Goal: Task Accomplishment & Management: Complete application form

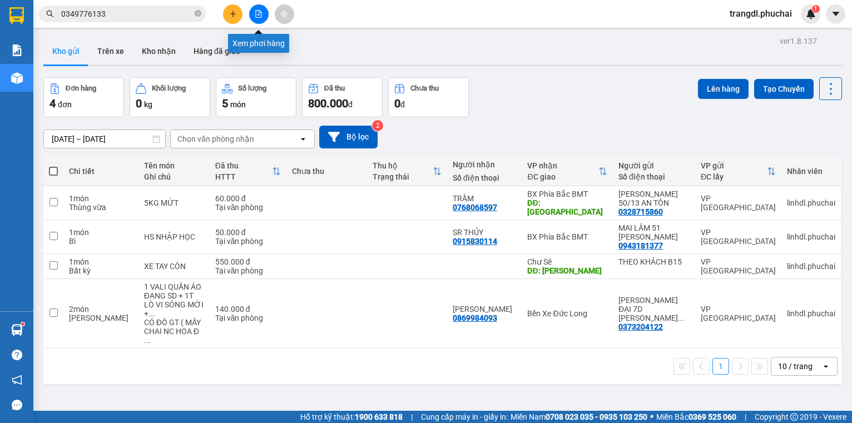
click at [257, 13] on icon "file-add" at bounding box center [259, 14] width 8 height 8
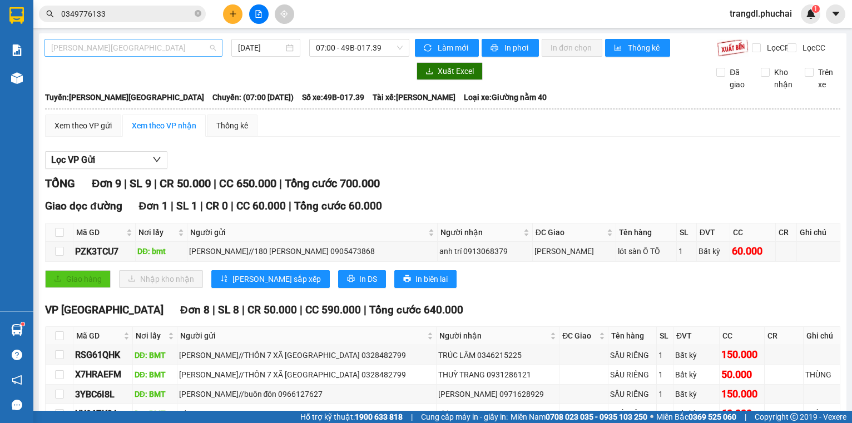
click at [136, 48] on span "[PERSON_NAME][GEOGRAPHIC_DATA]" at bounding box center [133, 47] width 165 height 17
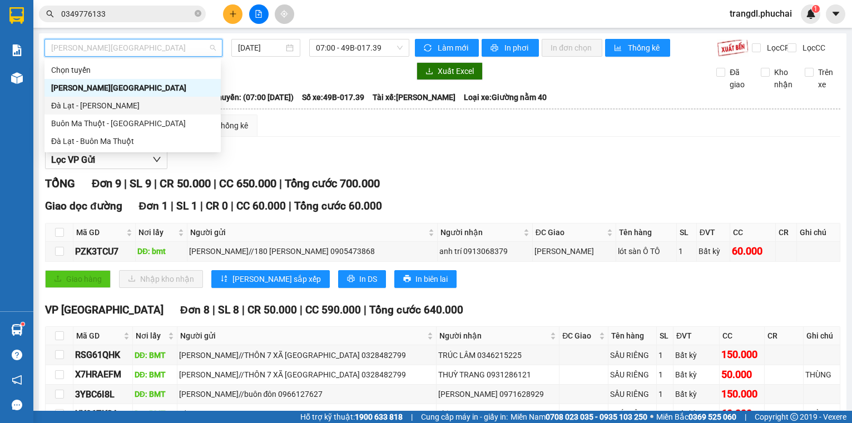
click at [131, 111] on div "Đà Lạt - [PERSON_NAME]" at bounding box center [132, 105] width 163 height 12
type input "[DATE]"
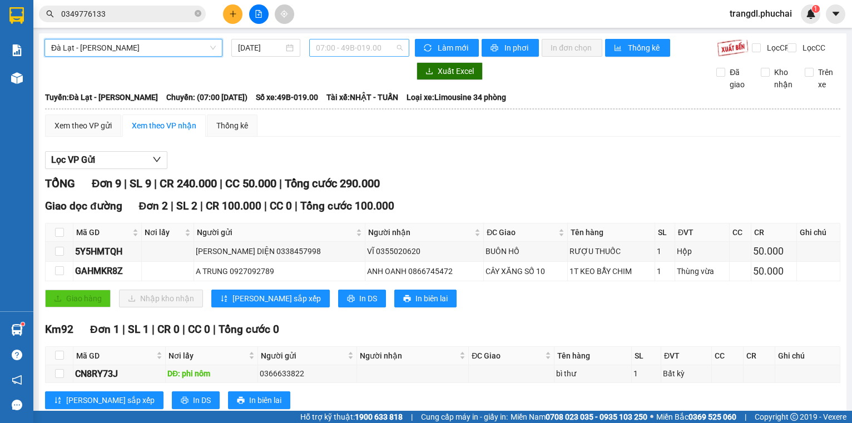
click at [325, 51] on span "07:00 - 49B-019.00" at bounding box center [359, 47] width 87 height 17
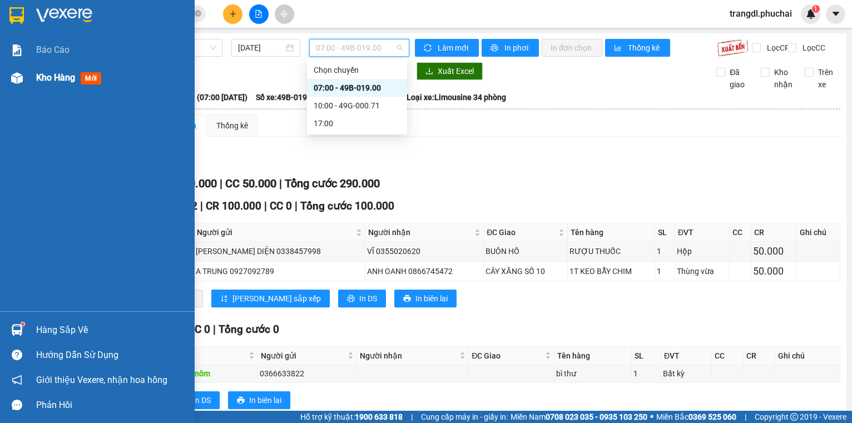
drag, startPoint x: 16, startPoint y: 79, endPoint x: 171, endPoint y: 79, distance: 155.1
click at [17, 78] on img at bounding box center [17, 78] width 12 height 12
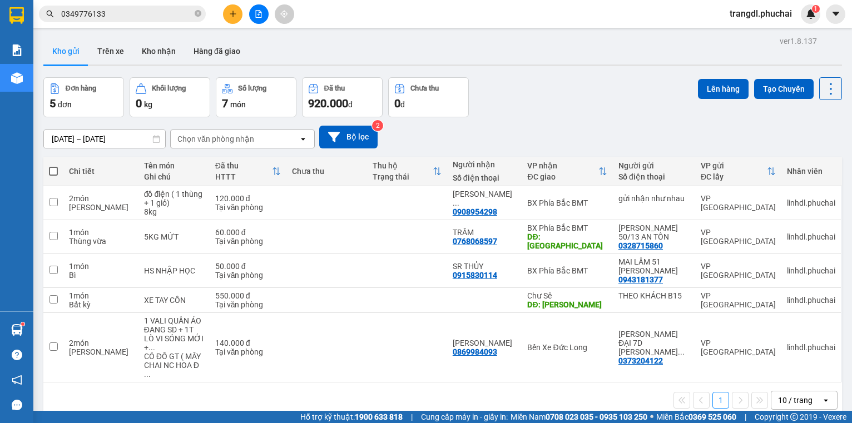
click at [237, 14] on button at bounding box center [232, 13] width 19 height 19
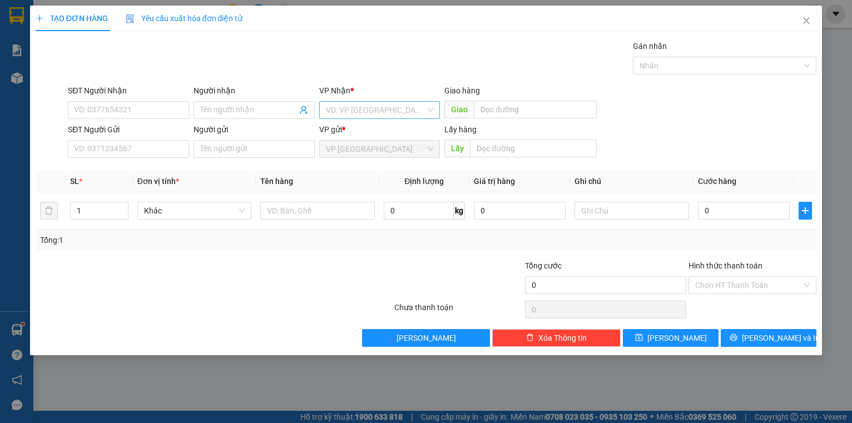
click at [338, 105] on input "search" at bounding box center [376, 110] width 100 height 17
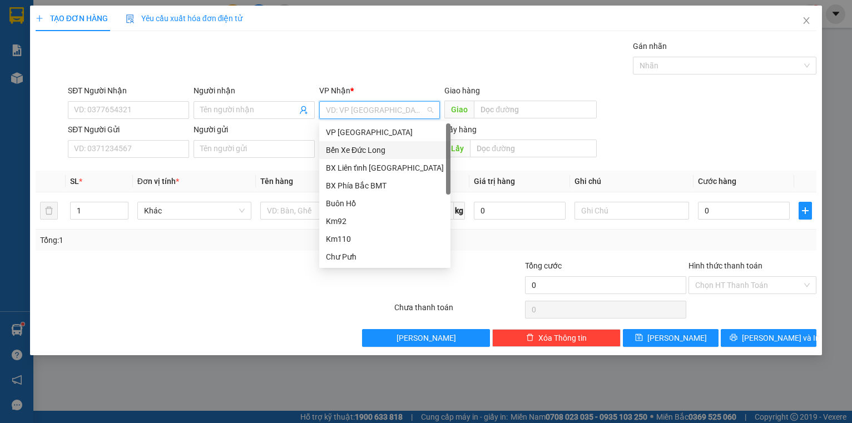
click at [367, 152] on div "Bến Xe Đức Long" at bounding box center [385, 150] width 118 height 12
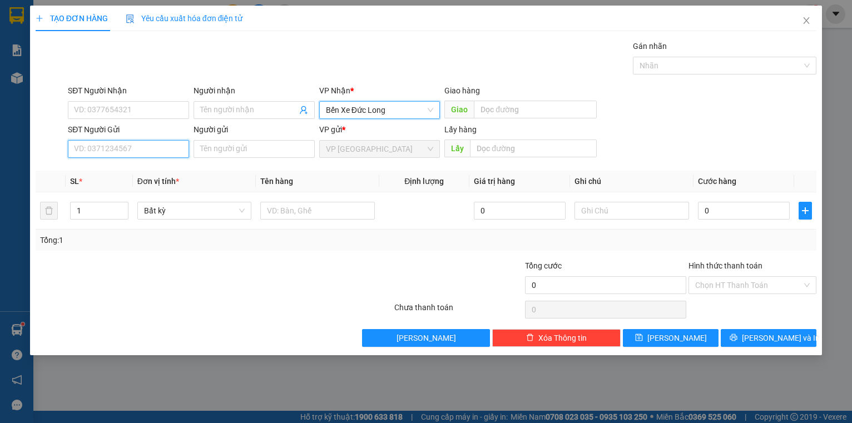
click at [111, 148] on input "SĐT Người Gửi" at bounding box center [128, 149] width 121 height 18
type input "0393188213"
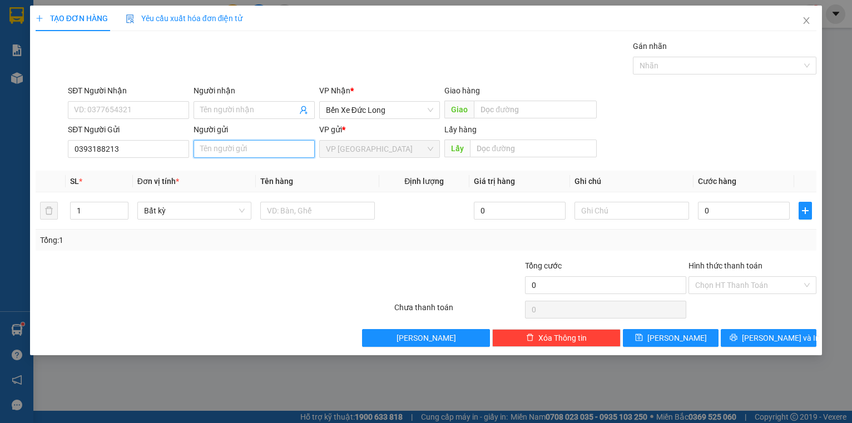
click at [226, 148] on input "Người gửi" at bounding box center [253, 149] width 121 height 18
click at [255, 147] on input "[PERSON_NAME] ( TÔ 89 AN SƠN )" at bounding box center [253, 149] width 121 height 18
type input "[PERSON_NAME] ( TỔ 89 AN SƠN )"
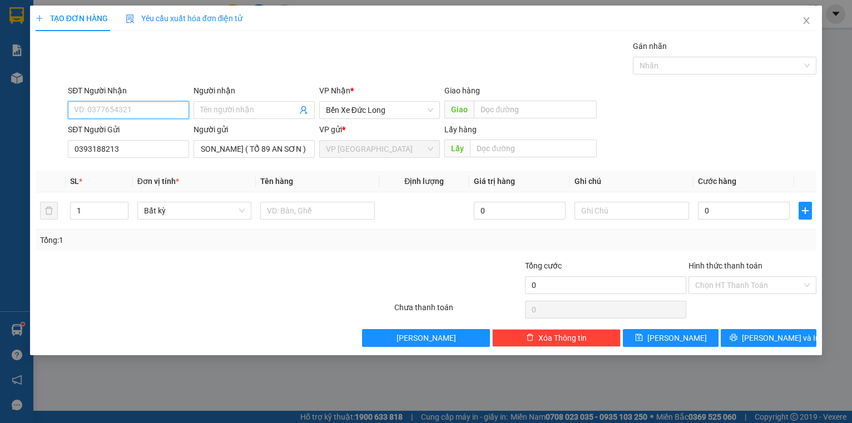
click at [125, 111] on input "SĐT Người Nhận" at bounding box center [128, 110] width 121 height 18
click at [97, 113] on input "03950005510" at bounding box center [128, 110] width 121 height 18
type input "0395005510"
click at [120, 132] on div "0395005510" at bounding box center [128, 132] width 108 height 12
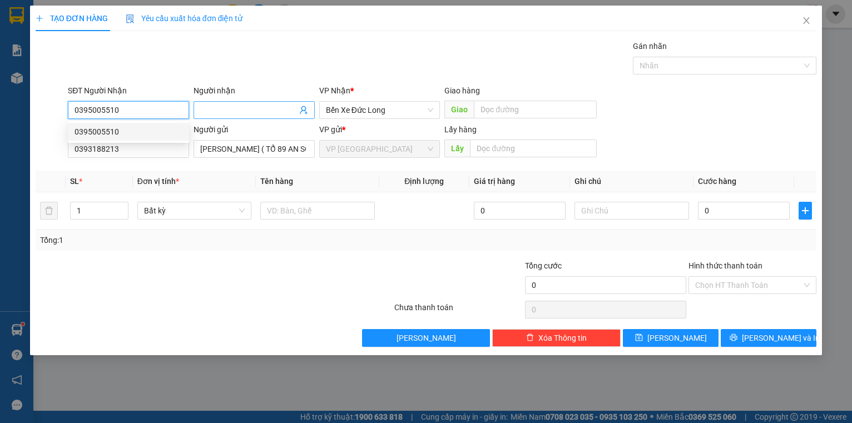
type input "60.000"
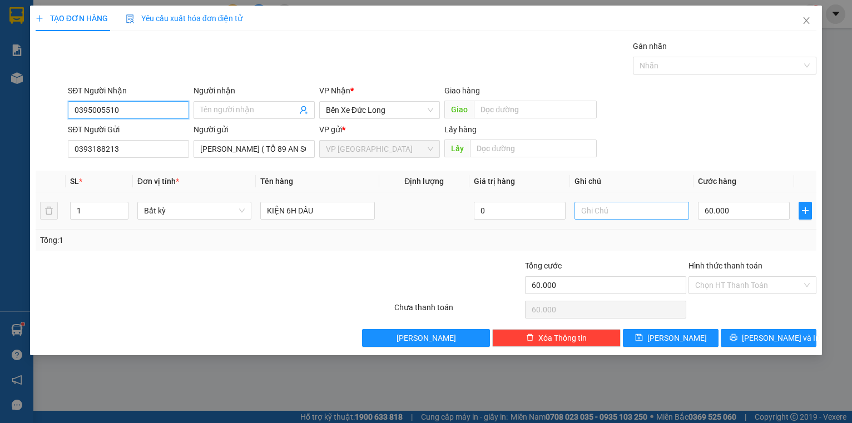
type input "0395005510"
click at [628, 211] on input "text" at bounding box center [631, 211] width 115 height 18
drag, startPoint x: 598, startPoint y: 206, endPoint x: 623, endPoint y: 209, distance: 25.2
click at [598, 206] on input "text" at bounding box center [631, 211] width 115 height 18
click at [754, 214] on input "60.000" at bounding box center [744, 211] width 92 height 18
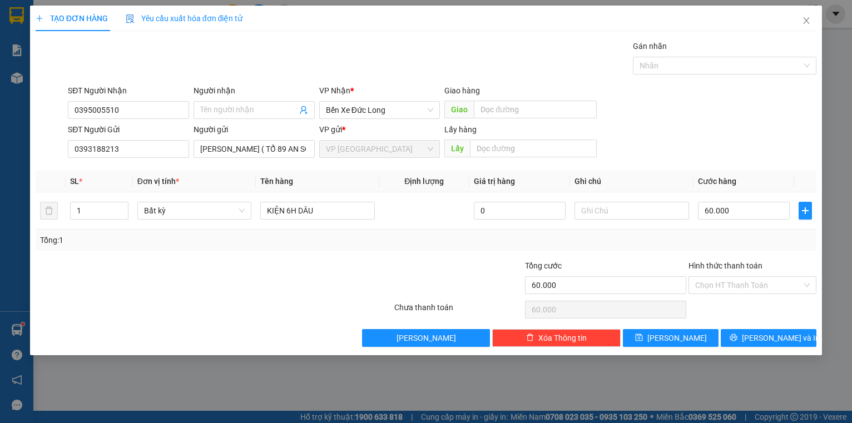
click at [298, 263] on div at bounding box center [328, 279] width 131 height 39
click at [741, 213] on input "60.000" at bounding box center [744, 211] width 92 height 18
drag, startPoint x: 315, startPoint y: 211, endPoint x: 219, endPoint y: 217, distance: 96.4
click at [223, 218] on tr "1 Bất kỳ KIỆN 6H DÂU 0 60.000" at bounding box center [426, 210] width 781 height 37
type input "6K DÂU"
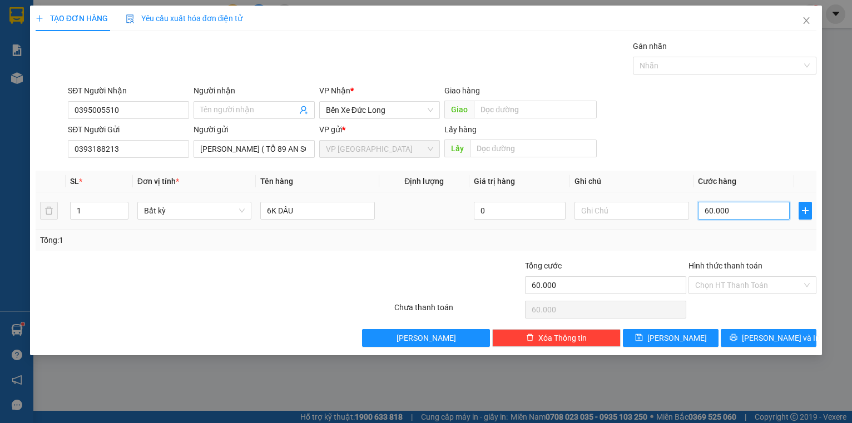
click at [726, 210] on input "60.000" at bounding box center [744, 211] width 92 height 18
type input "5"
type input "50"
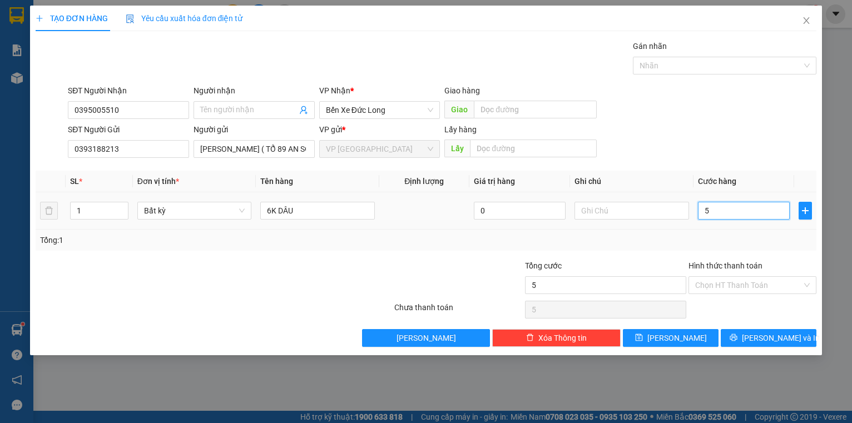
type input "50"
type input "500"
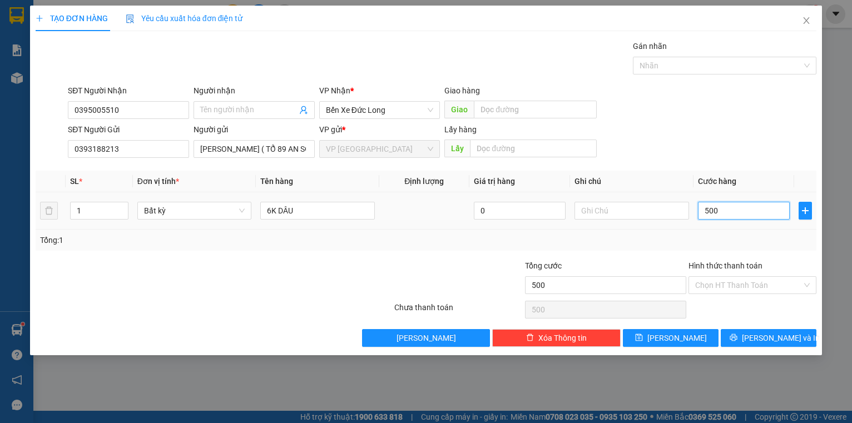
type input "5.000"
type input "50.000"
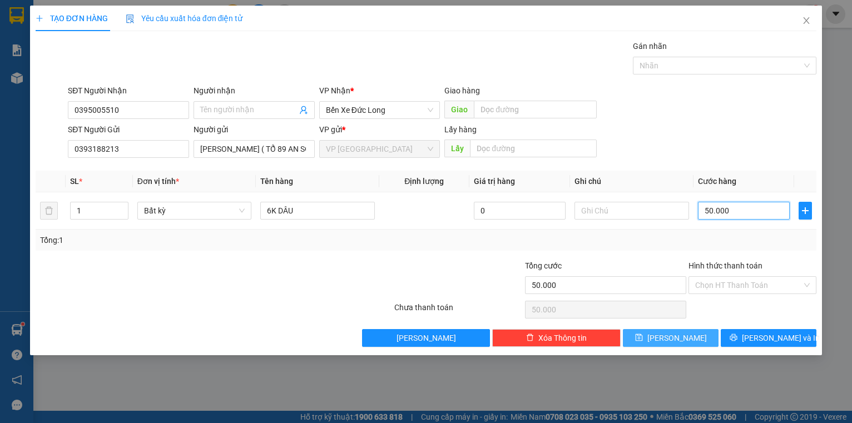
type input "50.000"
click at [680, 341] on span "[PERSON_NAME]" at bounding box center [676, 338] width 59 height 12
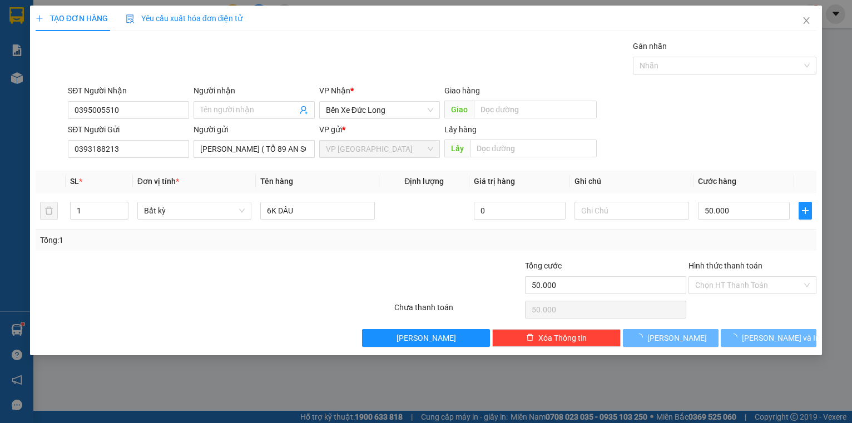
type input "0"
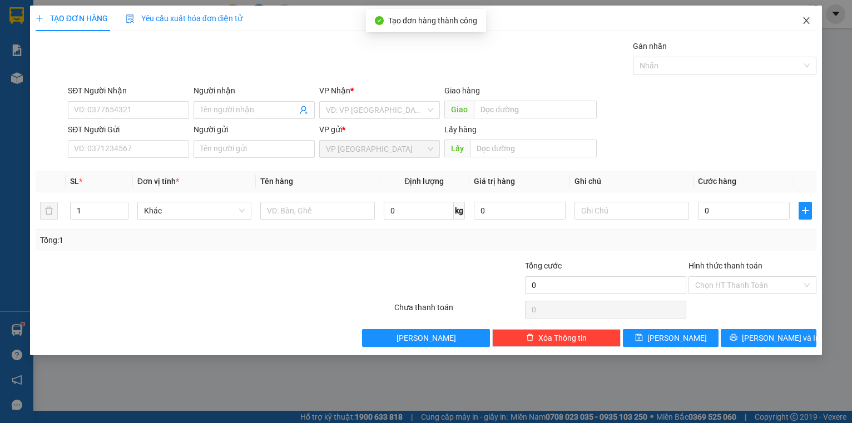
click at [806, 18] on icon "close" at bounding box center [806, 20] width 9 height 9
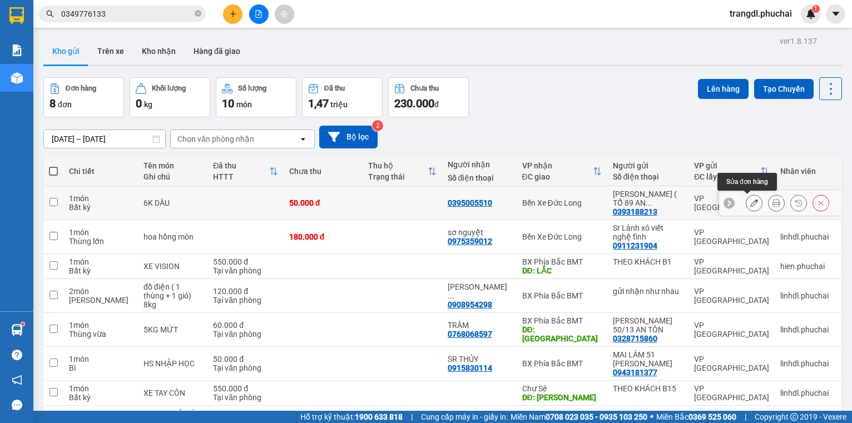
click at [752, 206] on button at bounding box center [754, 202] width 16 height 19
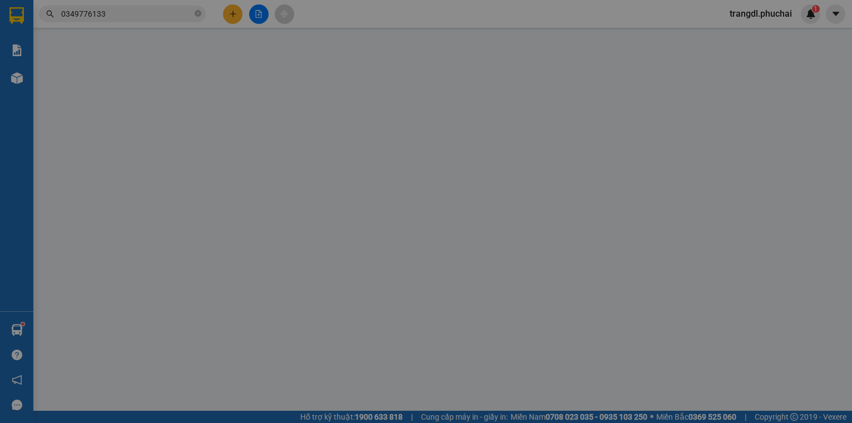
type input "0395005510"
type input "0393188213"
type input "50.000"
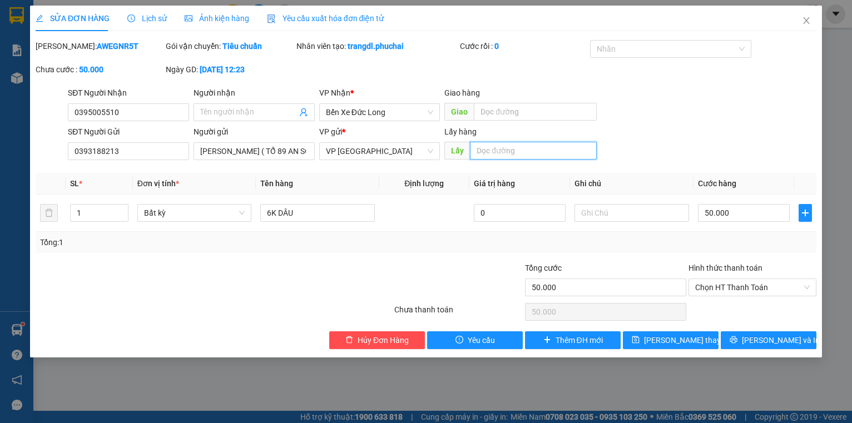
click at [524, 152] on input "text" at bounding box center [533, 151] width 127 height 18
type input "BX"
drag, startPoint x: 697, startPoint y: 340, endPoint x: 517, endPoint y: 280, distance: 189.8
click at [696, 340] on span "[PERSON_NAME] thay đổi" at bounding box center [688, 340] width 89 height 12
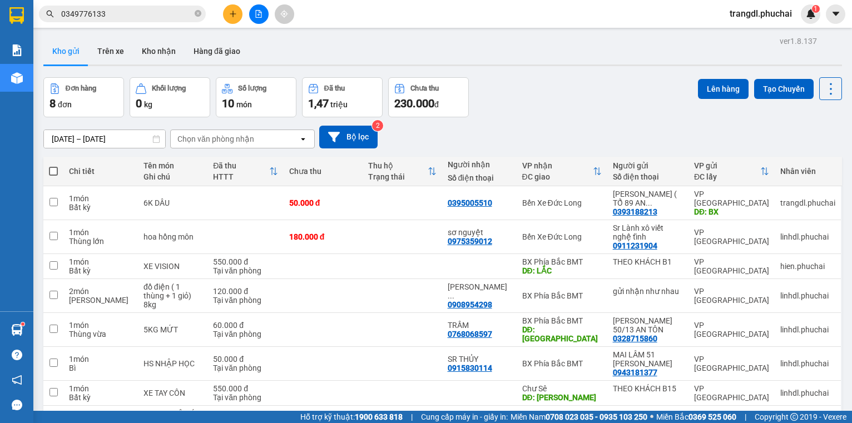
click at [255, 18] on button at bounding box center [258, 13] width 19 height 19
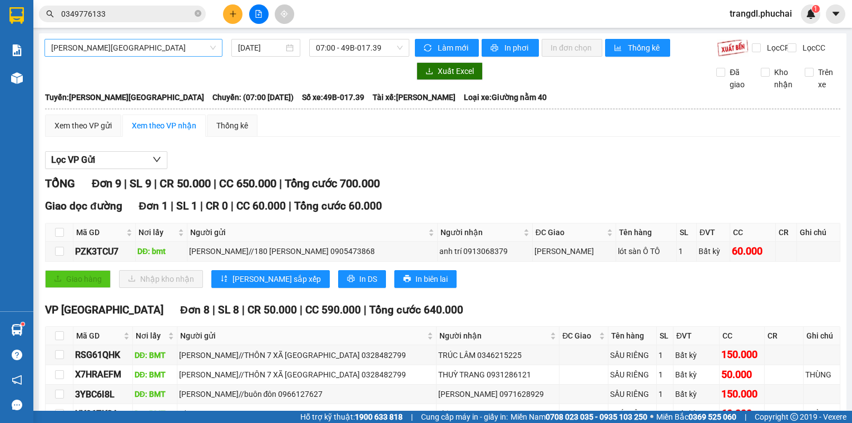
click at [118, 53] on span "[PERSON_NAME][GEOGRAPHIC_DATA]" at bounding box center [133, 47] width 165 height 17
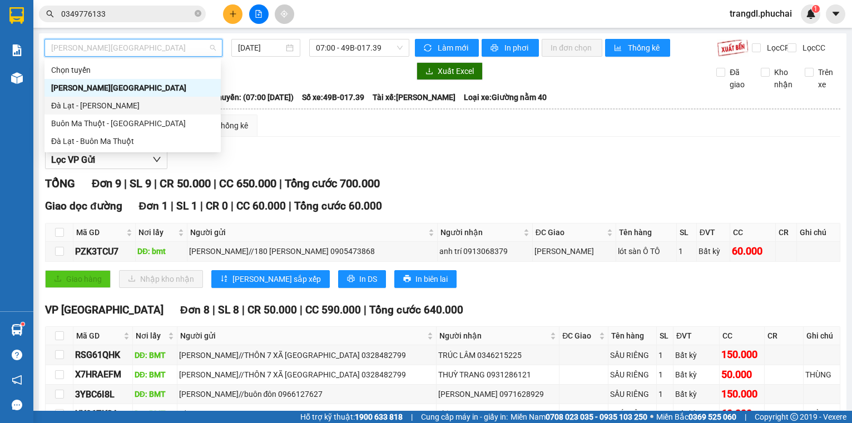
click at [129, 111] on div "Đà Lạt - [PERSON_NAME]" at bounding box center [132, 105] width 163 height 12
type input "[DATE]"
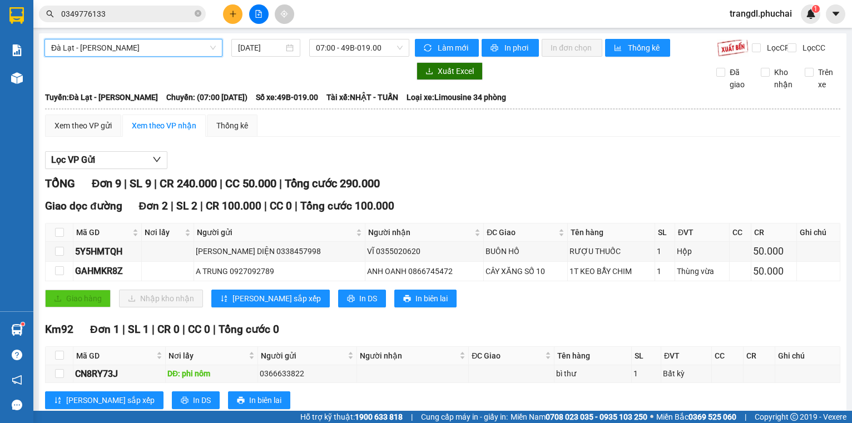
click at [260, 18] on button at bounding box center [258, 13] width 19 height 19
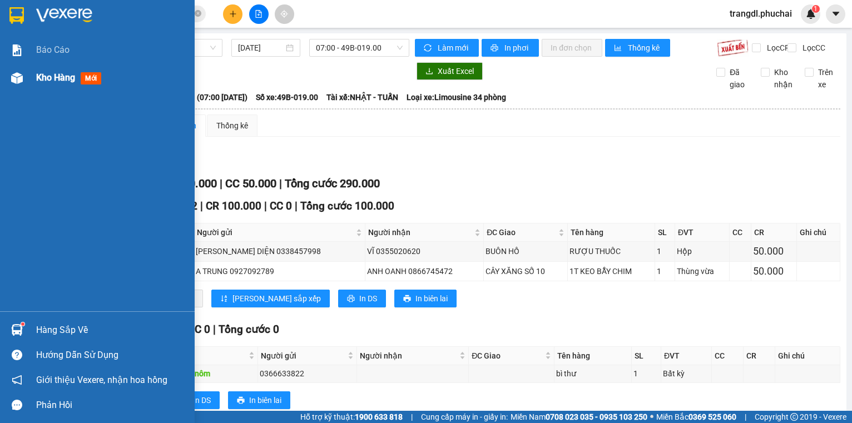
click at [15, 89] on div "Kho hàng mới" at bounding box center [97, 78] width 195 height 28
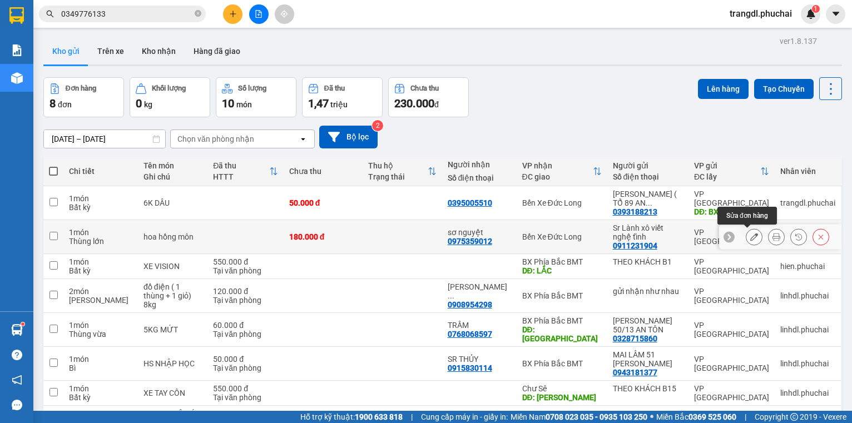
click at [750, 238] on icon at bounding box center [754, 237] width 8 height 8
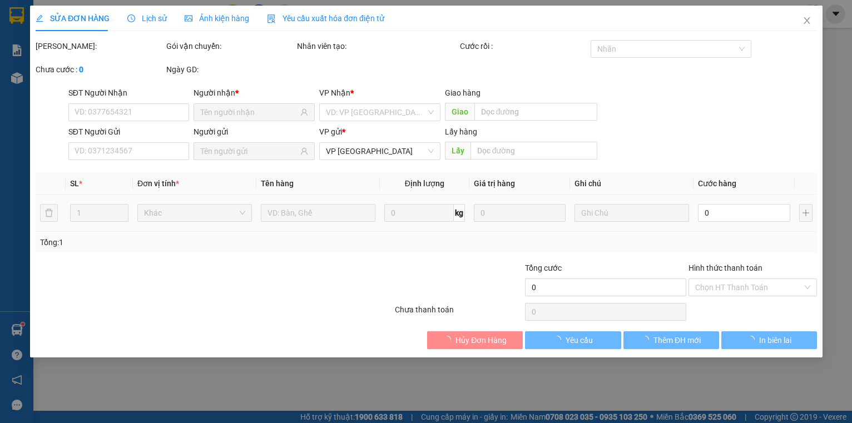
type input "0975359012"
type input "0911231904"
type input "180.000"
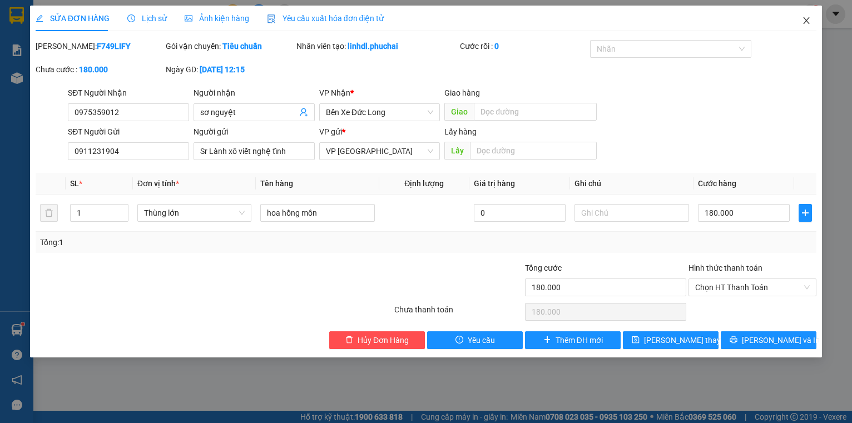
click at [805, 20] on icon "close" at bounding box center [806, 20] width 9 height 9
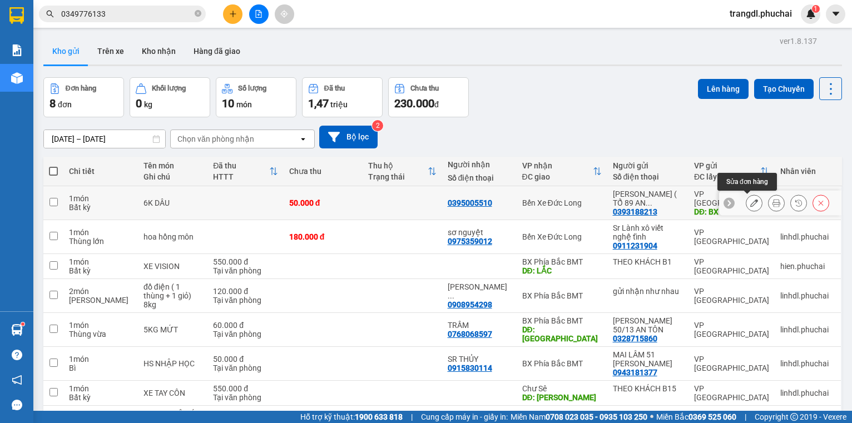
click at [750, 205] on icon at bounding box center [754, 203] width 8 height 8
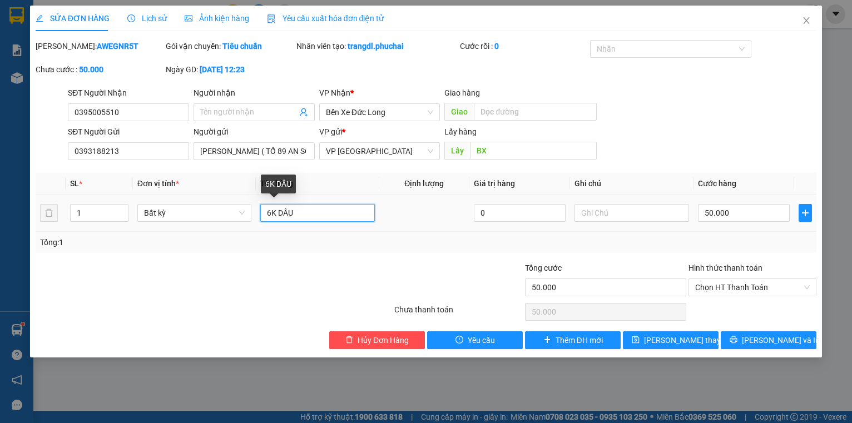
click at [276, 212] on input "6K DÂU" at bounding box center [317, 213] width 115 height 18
type input "6KG DÂU"
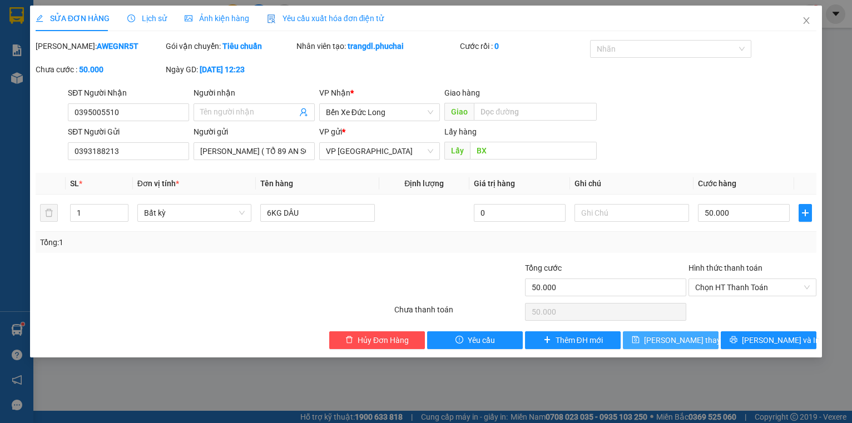
click at [641, 340] on button "[PERSON_NAME] thay đổi" at bounding box center [671, 340] width 96 height 18
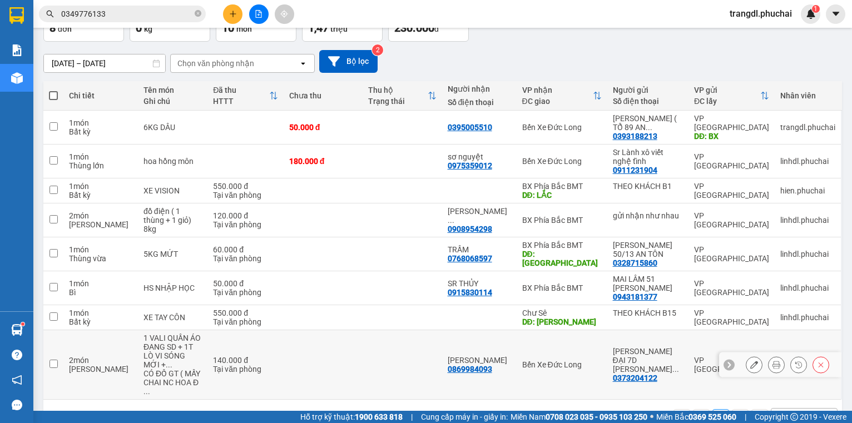
scroll to position [89, 0]
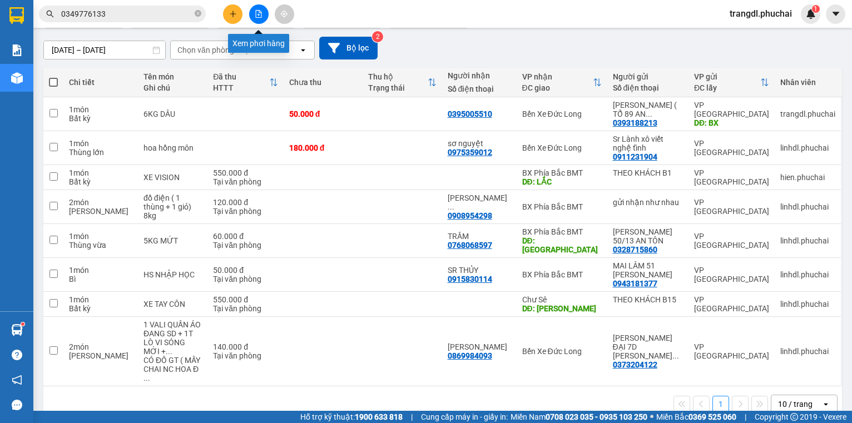
click at [261, 18] on button at bounding box center [258, 13] width 19 height 19
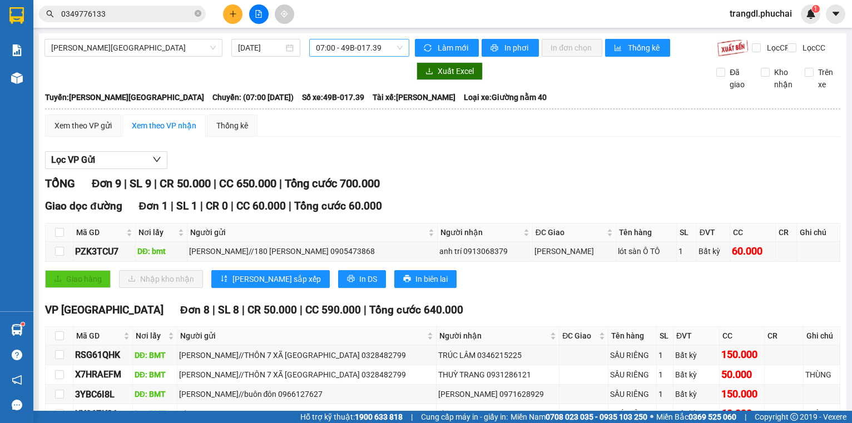
click at [330, 43] on span "07:00 - 49B-017.39" at bounding box center [359, 47] width 87 height 17
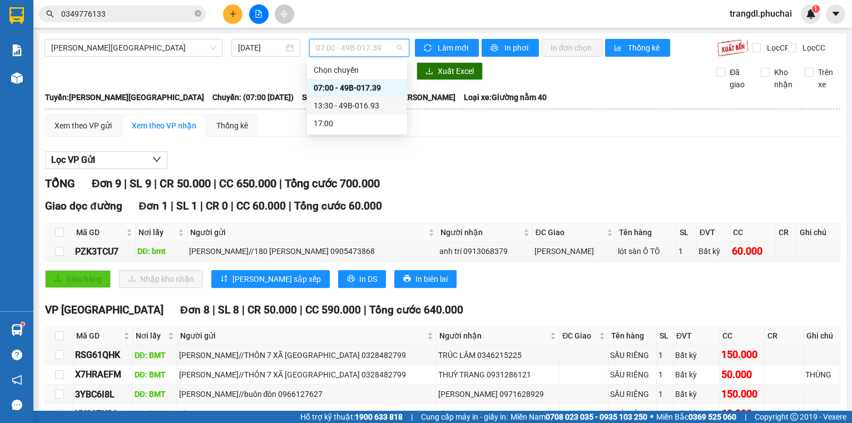
click at [344, 105] on div "13:30 - 49B-016.93" at bounding box center [357, 105] width 87 height 12
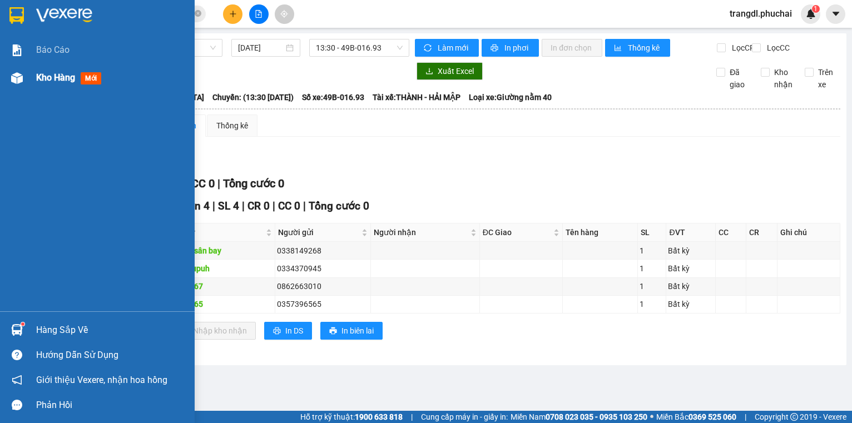
click at [20, 82] on img at bounding box center [17, 78] width 12 height 12
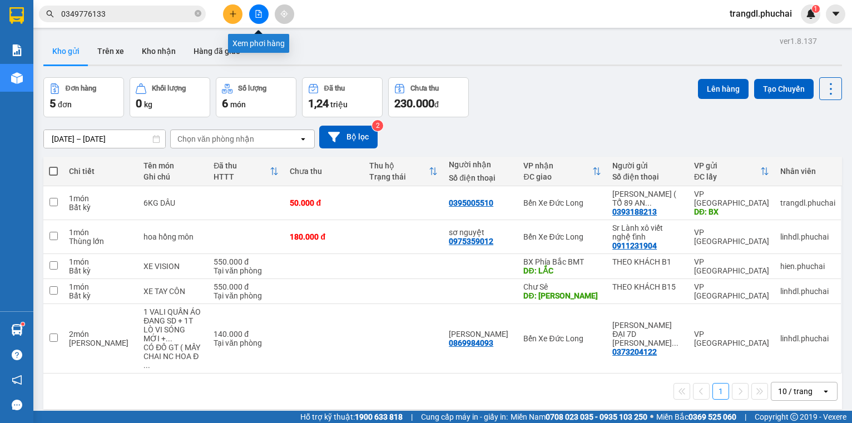
click at [258, 11] on icon "file-add" at bounding box center [259, 14] width 6 height 8
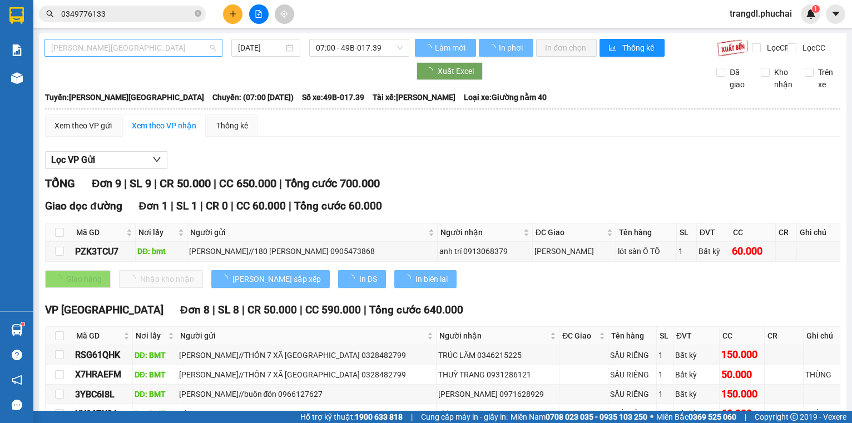
click at [87, 51] on span "[PERSON_NAME][GEOGRAPHIC_DATA]" at bounding box center [133, 47] width 165 height 17
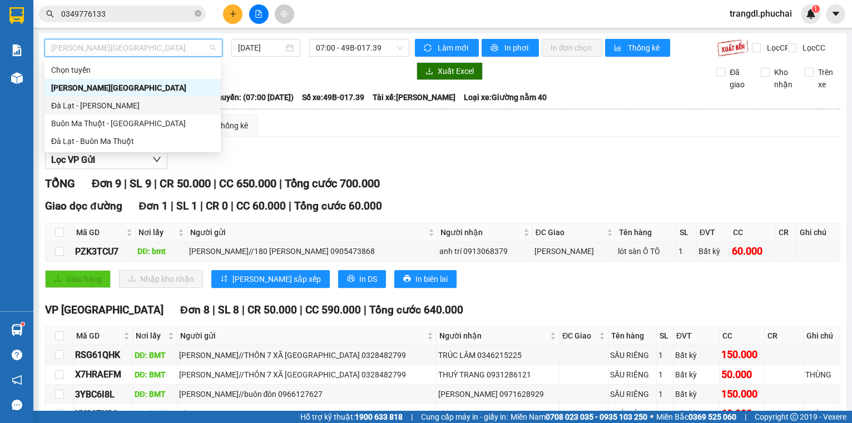
click at [117, 111] on div "Đà Lạt - [PERSON_NAME]" at bounding box center [132, 105] width 163 height 12
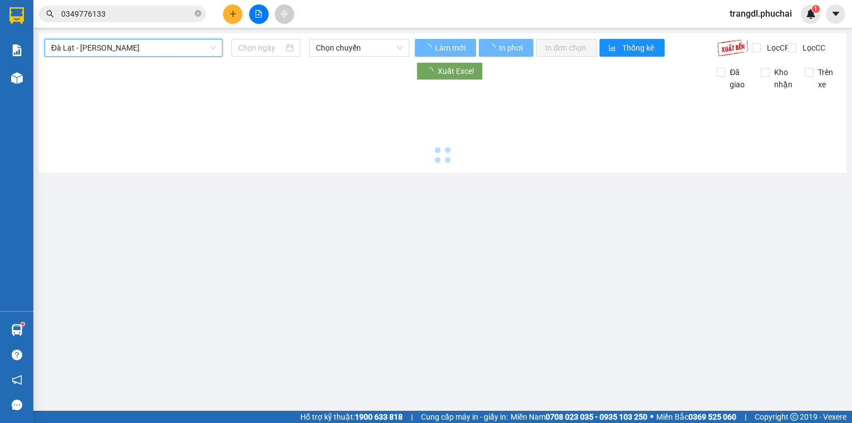
type input "[DATE]"
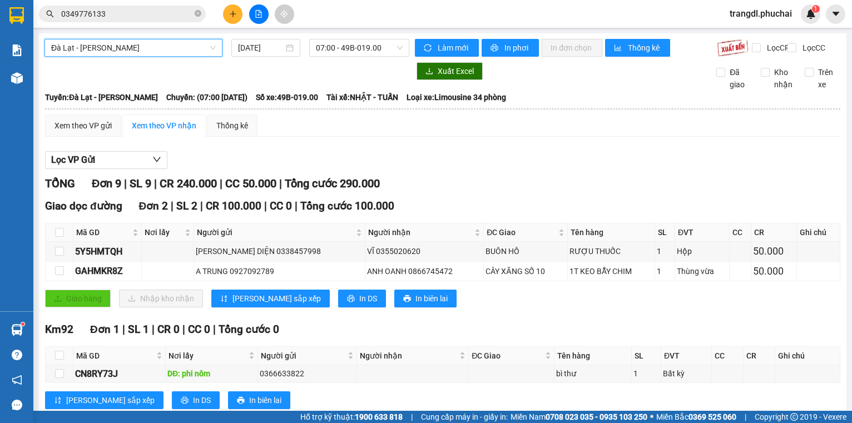
click at [116, 51] on span "Đà Lạt - [PERSON_NAME]" at bounding box center [133, 47] width 165 height 17
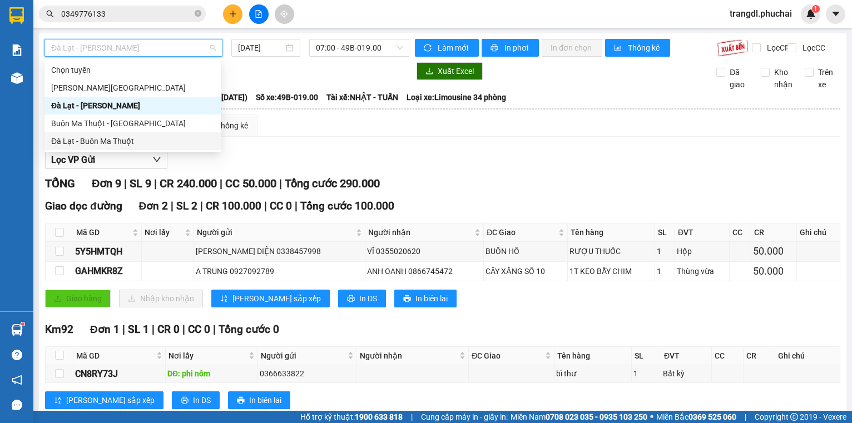
click at [132, 141] on div "Đà Lạt - Buôn Ma Thuột" at bounding box center [132, 141] width 163 height 12
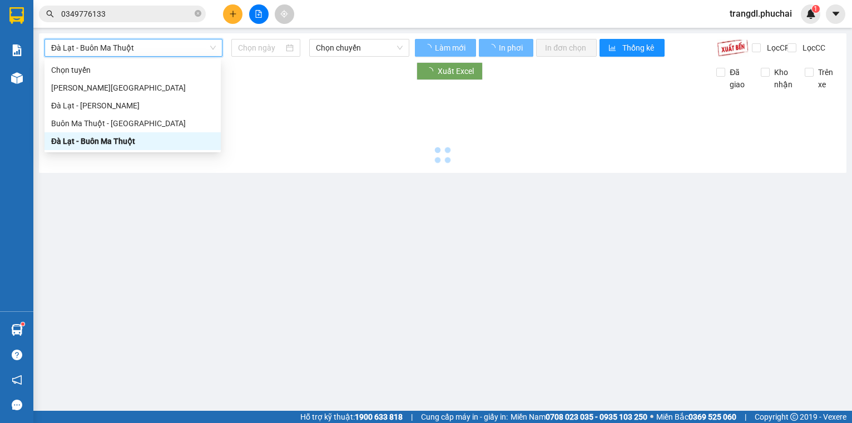
type input "[DATE]"
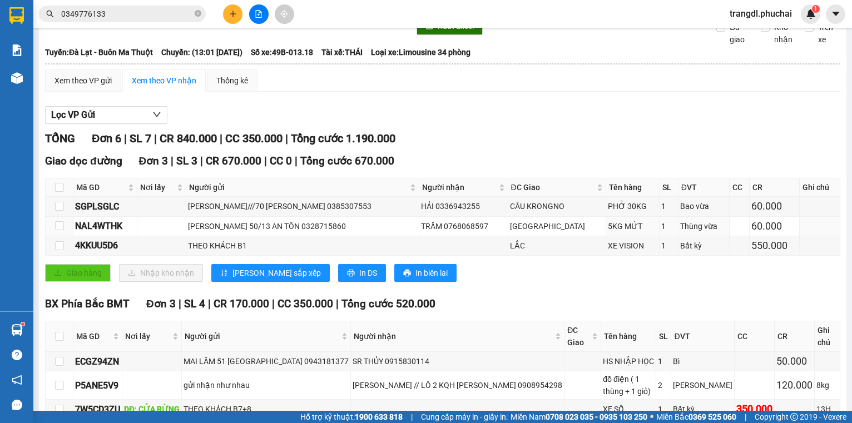
scroll to position [98, 0]
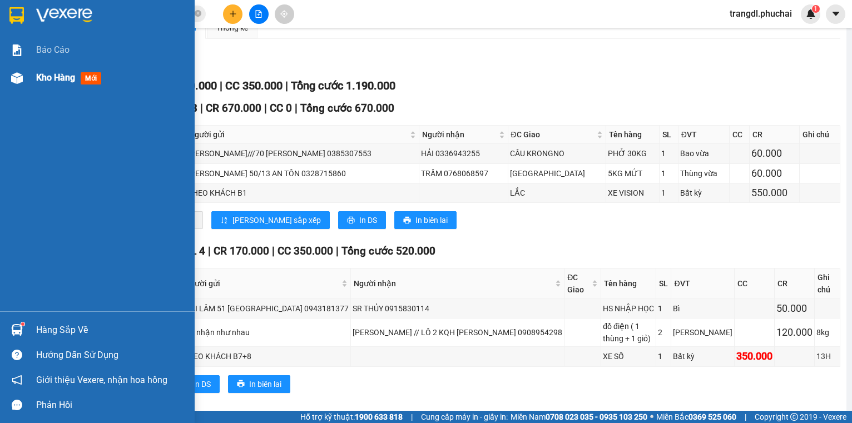
click at [17, 78] on img at bounding box center [17, 78] width 12 height 12
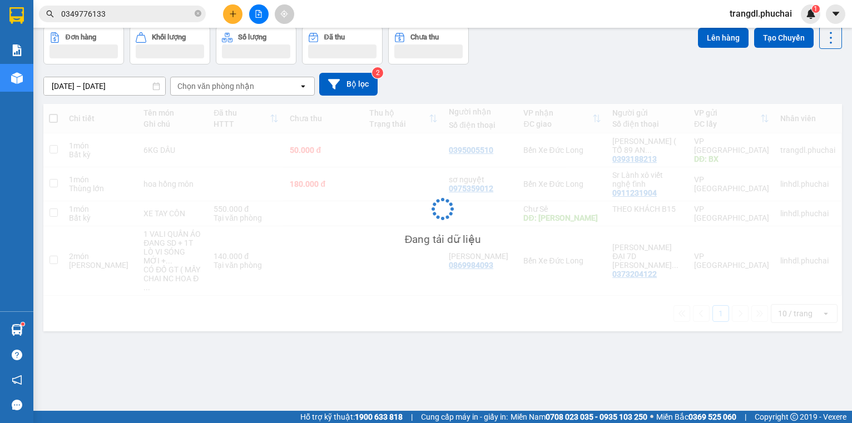
scroll to position [51, 0]
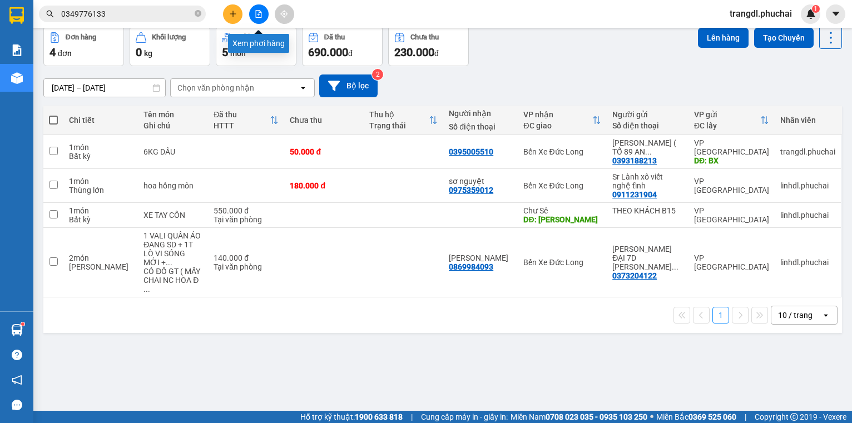
click at [262, 18] on button at bounding box center [258, 13] width 19 height 19
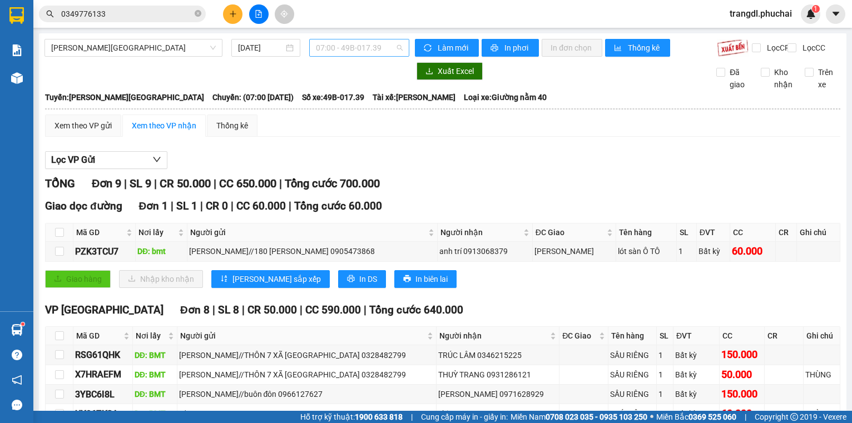
click at [325, 54] on span "07:00 - 49B-017.39" at bounding box center [359, 47] width 87 height 17
click at [341, 104] on div "13:30 - 49B-016.93" at bounding box center [357, 105] width 87 height 12
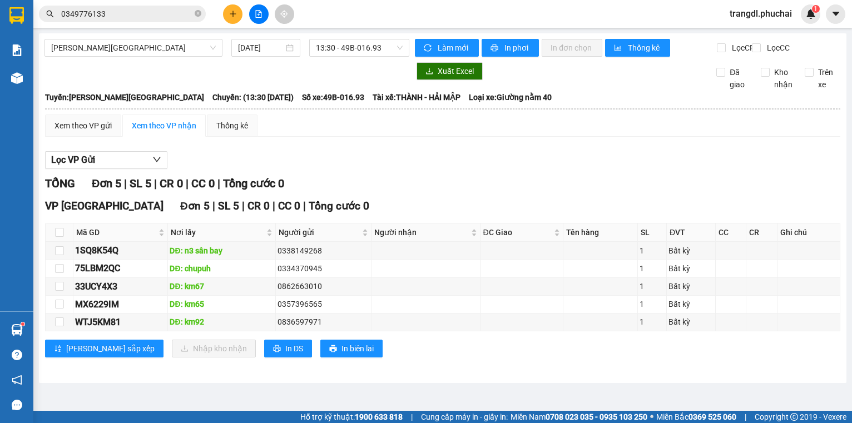
click at [360, 167] on div "Lọc VP Gửi" at bounding box center [442, 160] width 795 height 18
drag, startPoint x: 132, startPoint y: 57, endPoint x: 132, endPoint y: 50, distance: 7.2
click at [132, 56] on div "Gia Lai - [GEOGRAPHIC_DATA] [DATE] 13:30 - 49B-016.93" at bounding box center [226, 48] width 365 height 18
click at [133, 53] on span "[PERSON_NAME][GEOGRAPHIC_DATA]" at bounding box center [133, 47] width 165 height 17
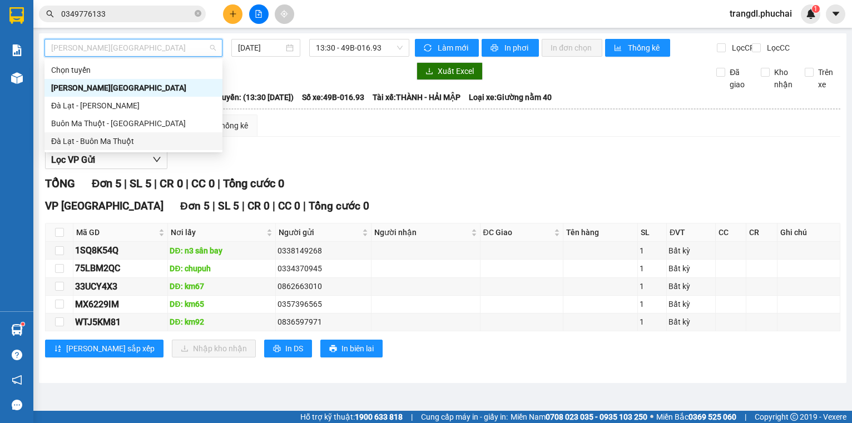
click at [145, 141] on div "Đà Lạt - Buôn Ma Thuột" at bounding box center [133, 141] width 165 height 12
type input "[DATE]"
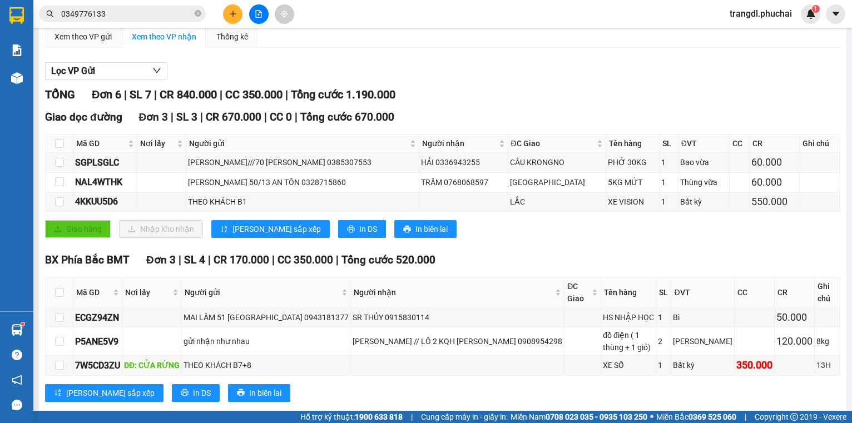
scroll to position [98, 0]
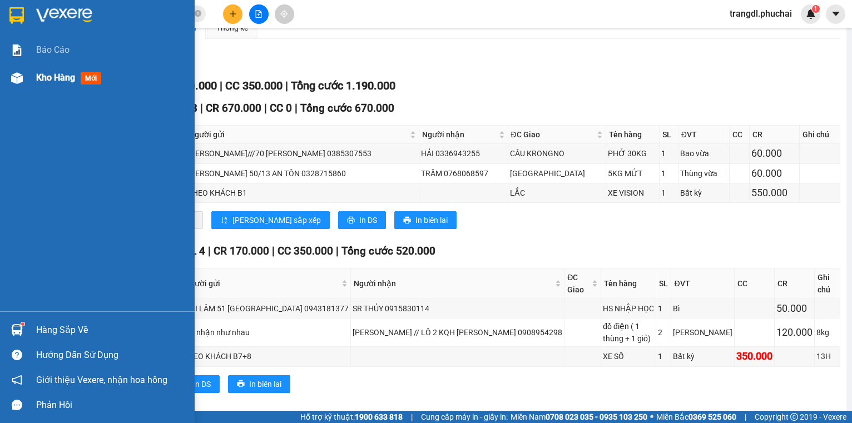
click at [26, 78] on div at bounding box center [16, 77] width 19 height 19
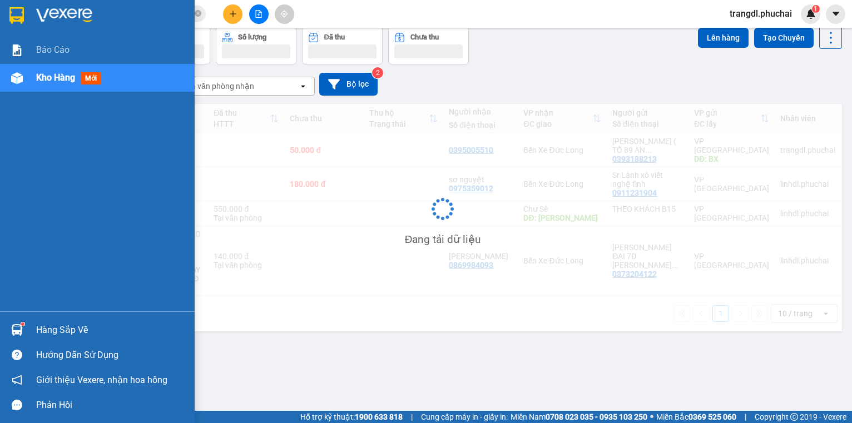
scroll to position [51, 0]
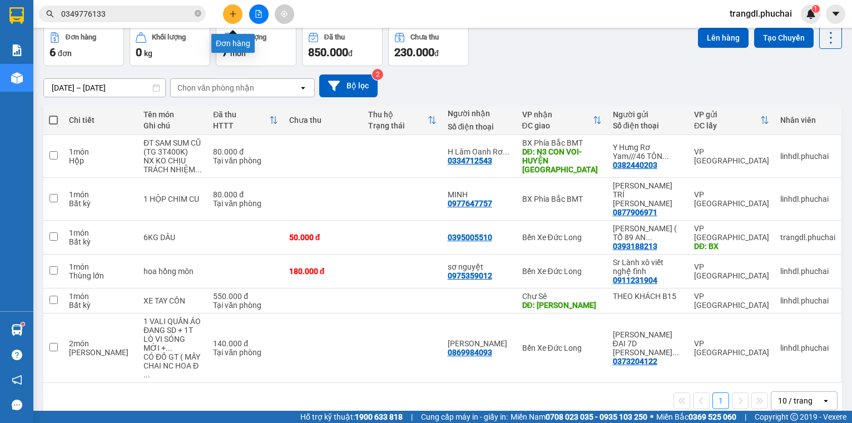
click at [232, 22] on button at bounding box center [232, 13] width 19 height 19
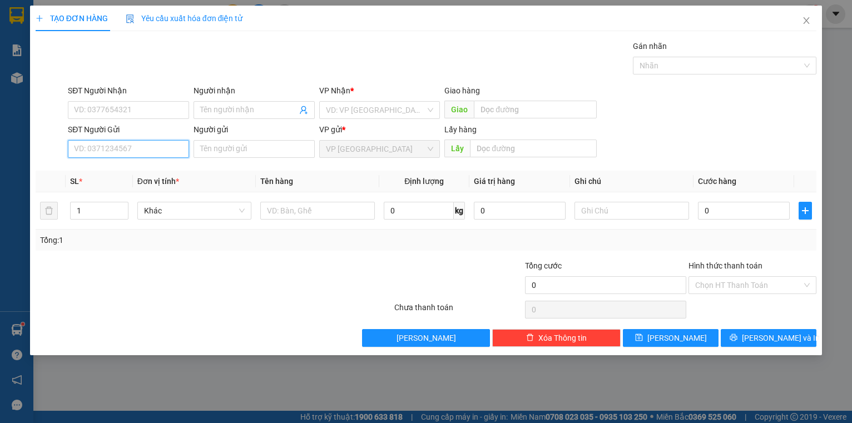
click at [155, 147] on input "SĐT Người Gửi" at bounding box center [128, 149] width 121 height 18
drag, startPoint x: 93, startPoint y: 147, endPoint x: 306, endPoint y: 366, distance: 305.0
click at [312, 369] on div "TẠO ĐƠN HÀNG Yêu cầu xuất hóa đơn điện tử Transit Pickup Surcharge Ids Transit …" at bounding box center [426, 211] width 852 height 423
click at [155, 146] on input "SĐT Người Gửi" at bounding box center [128, 149] width 121 height 18
type input "0"
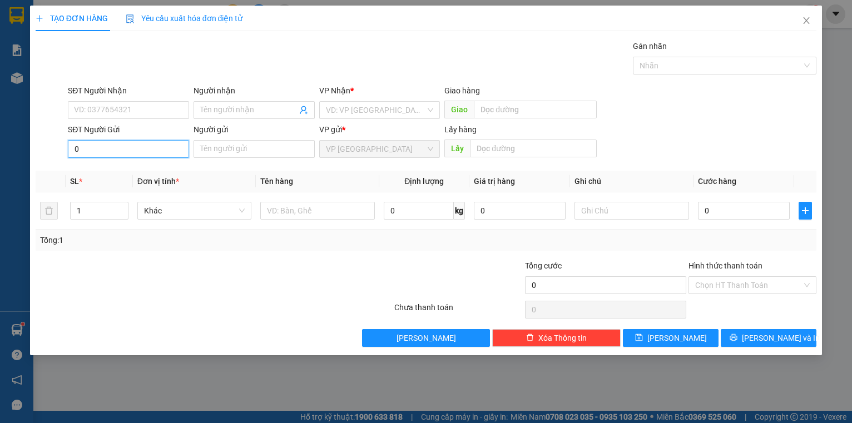
drag, startPoint x: 80, startPoint y: 150, endPoint x: 34, endPoint y: 155, distance: 46.4
click at [37, 153] on div "SĐT Người Gửi 0 0 Người gửi Tên người gửi VP gửi * VP [GEOGRAPHIC_DATA] Lấy hàn…" at bounding box center [425, 142] width 783 height 39
click at [814, 20] on span "Close" at bounding box center [805, 21] width 31 height 31
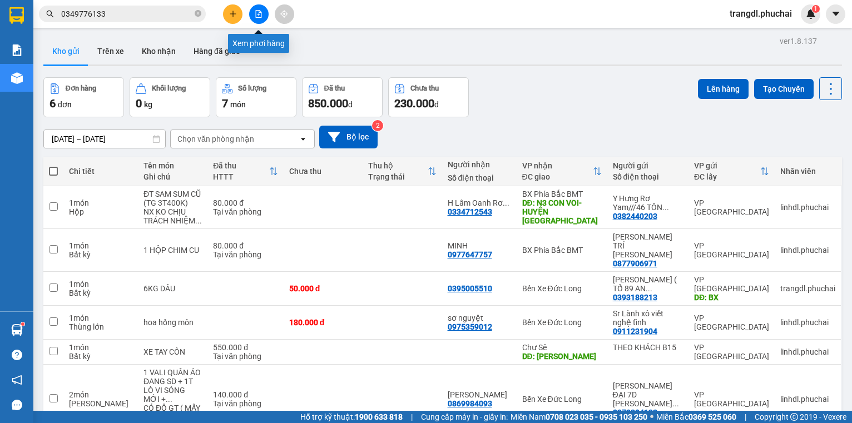
click at [253, 14] on button at bounding box center [258, 13] width 19 height 19
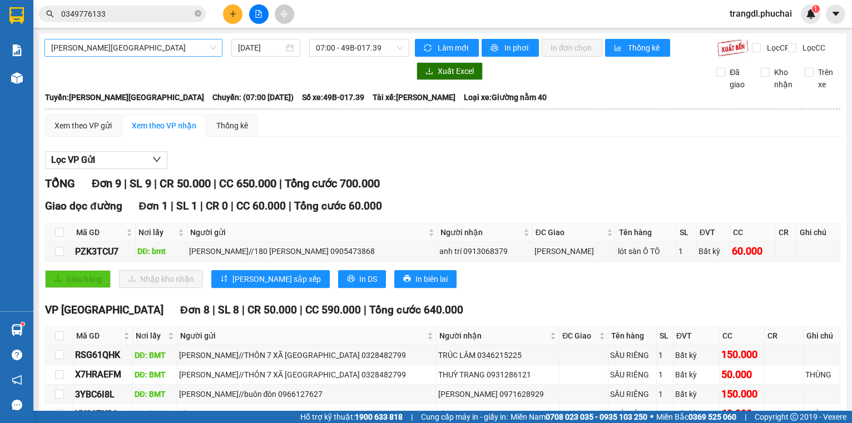
click at [107, 47] on span "[PERSON_NAME][GEOGRAPHIC_DATA]" at bounding box center [133, 47] width 165 height 17
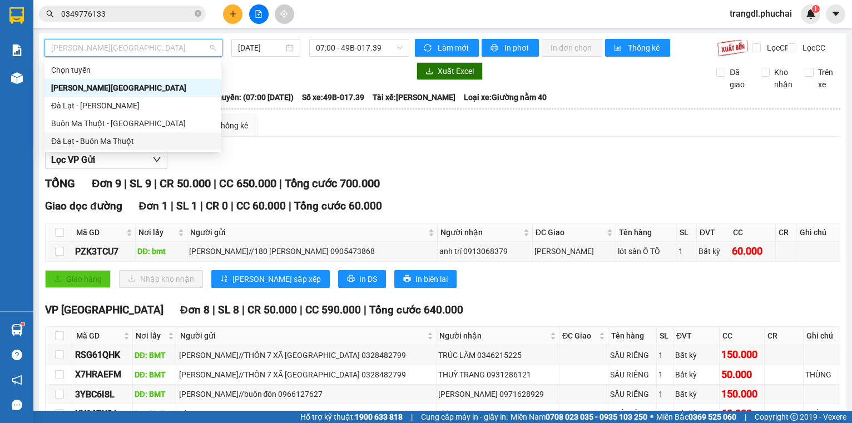
click at [151, 144] on div "Đà Lạt - Buôn Ma Thuột" at bounding box center [132, 141] width 163 height 12
type input "[DATE]"
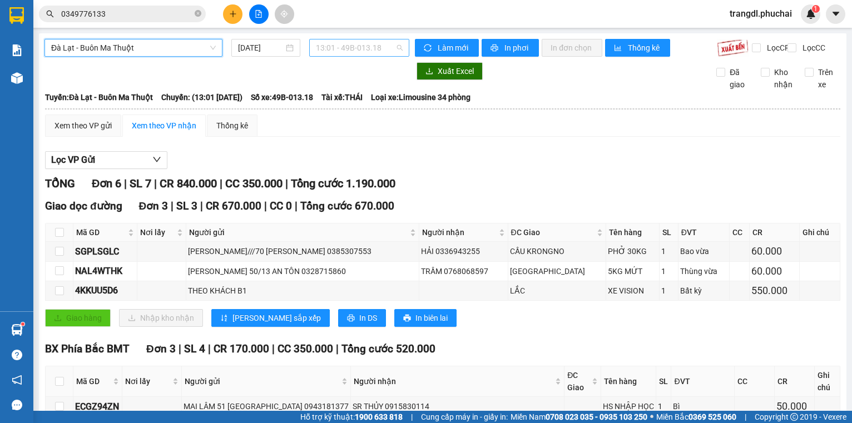
click at [354, 51] on span "13:01 - 49B-013.18" at bounding box center [359, 47] width 87 height 17
click at [467, 179] on div "Lọc VP Gửi TỔNG Đơn 6 | SL 7 | CR 840.000 | CC 350.000 | Tổng cước 1.190.000 G…" at bounding box center [442, 325] width 795 height 359
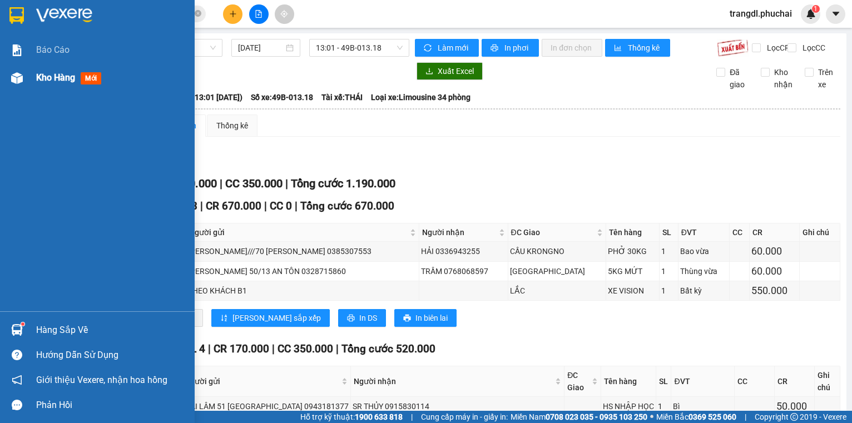
click at [13, 81] on img at bounding box center [17, 78] width 12 height 12
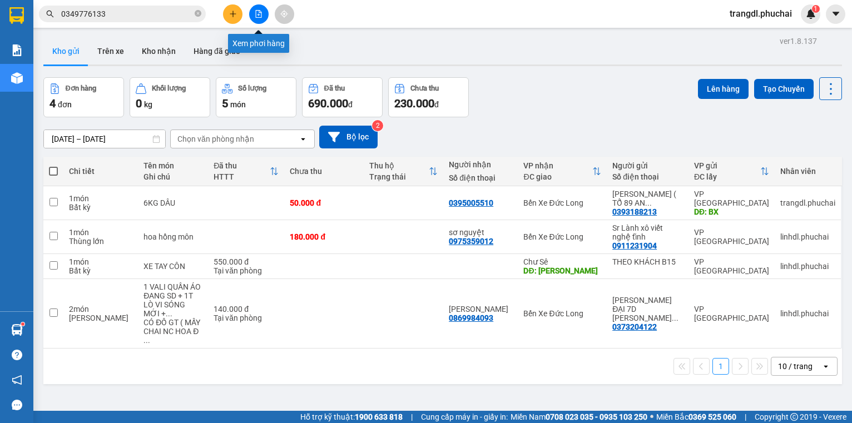
click at [253, 14] on button at bounding box center [258, 13] width 19 height 19
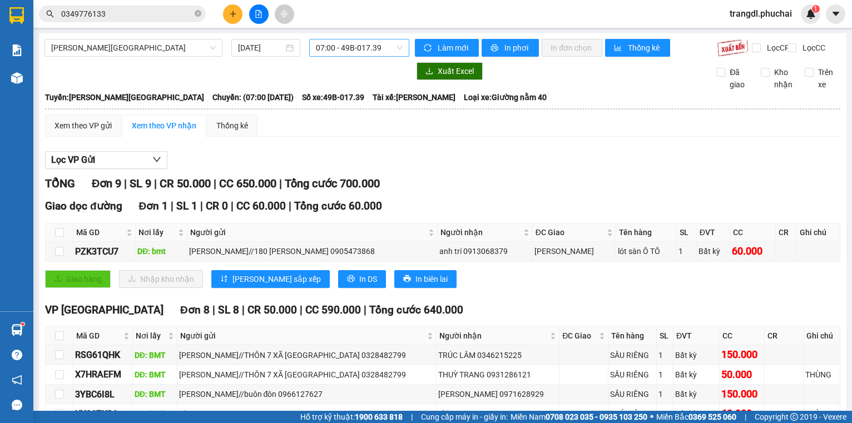
click at [337, 46] on span "07:00 - 49B-017.39" at bounding box center [359, 47] width 87 height 17
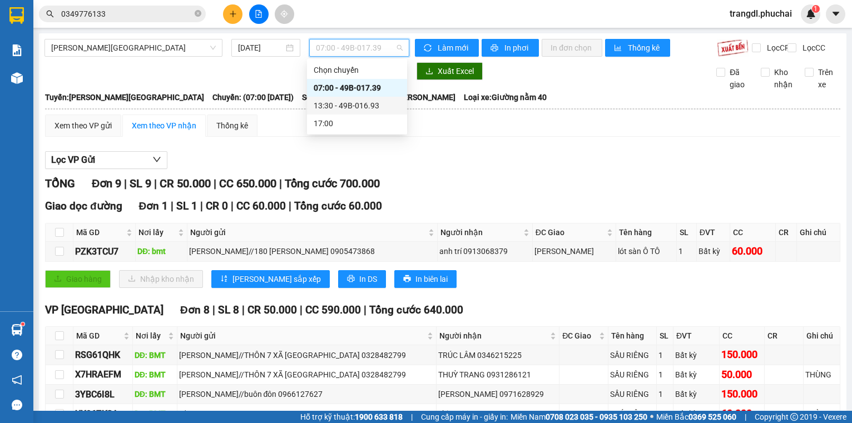
click at [340, 107] on div "13:30 - 49B-016.93" at bounding box center [357, 105] width 87 height 12
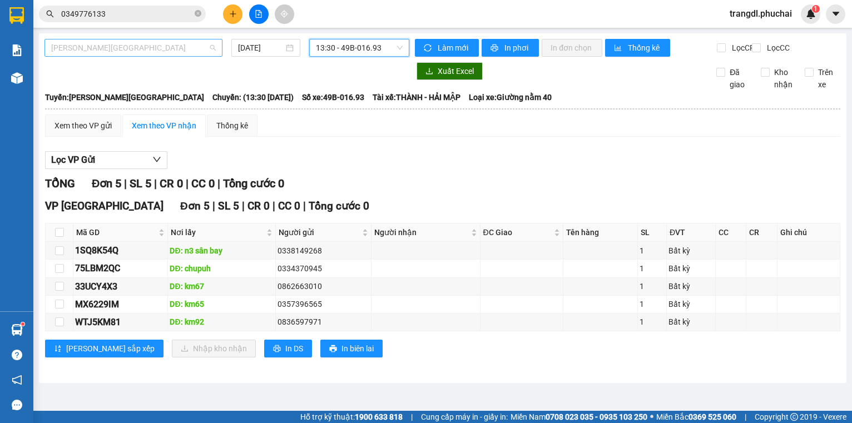
click at [155, 49] on span "[PERSON_NAME][GEOGRAPHIC_DATA]" at bounding box center [133, 47] width 165 height 17
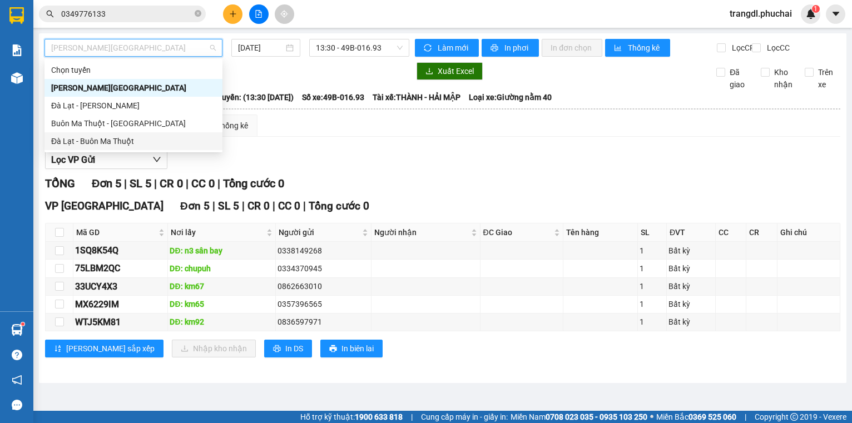
click at [172, 142] on div "Đà Lạt - Buôn Ma Thuột" at bounding box center [133, 141] width 165 height 12
type input "[DATE]"
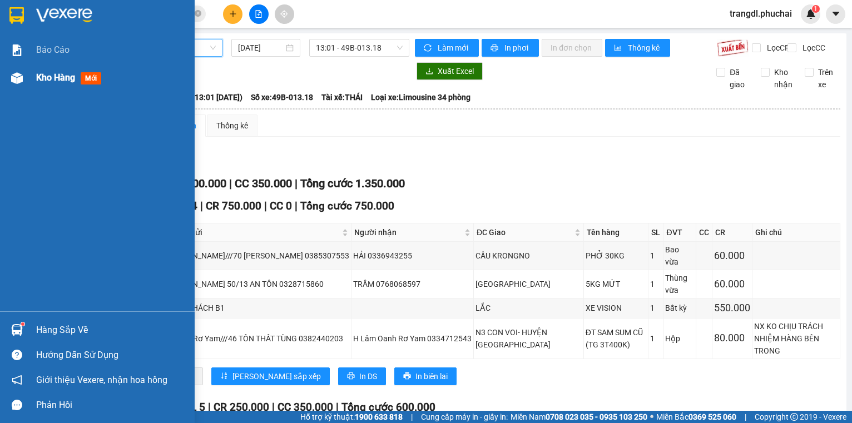
click at [21, 78] on img at bounding box center [17, 78] width 12 height 12
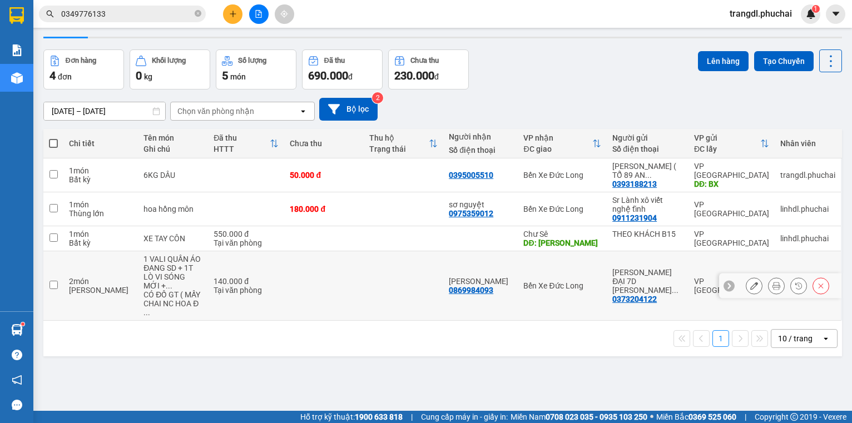
scroll to position [51, 0]
